Goal: Transaction & Acquisition: Purchase product/service

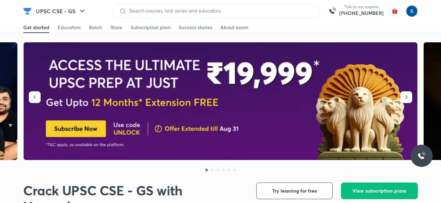
click at [123, 28] on div "Get started Educators Batch Store Subscription plan Success stories About exam" at bounding box center [220, 27] width 395 height 11
click at [114, 28] on div "Store" at bounding box center [116, 27] width 12 height 7
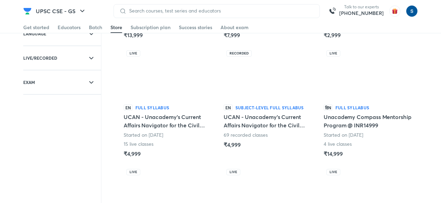
scroll to position [150, 0]
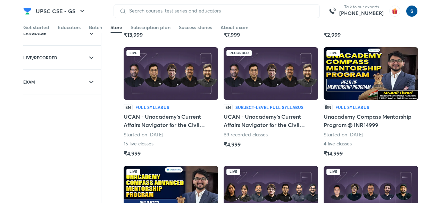
click at [180, 94] on img at bounding box center [171, 73] width 94 height 53
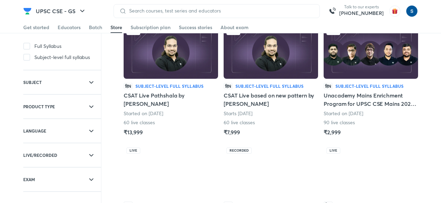
scroll to position [58, 0]
